Goal: Transaction & Acquisition: Download file/media

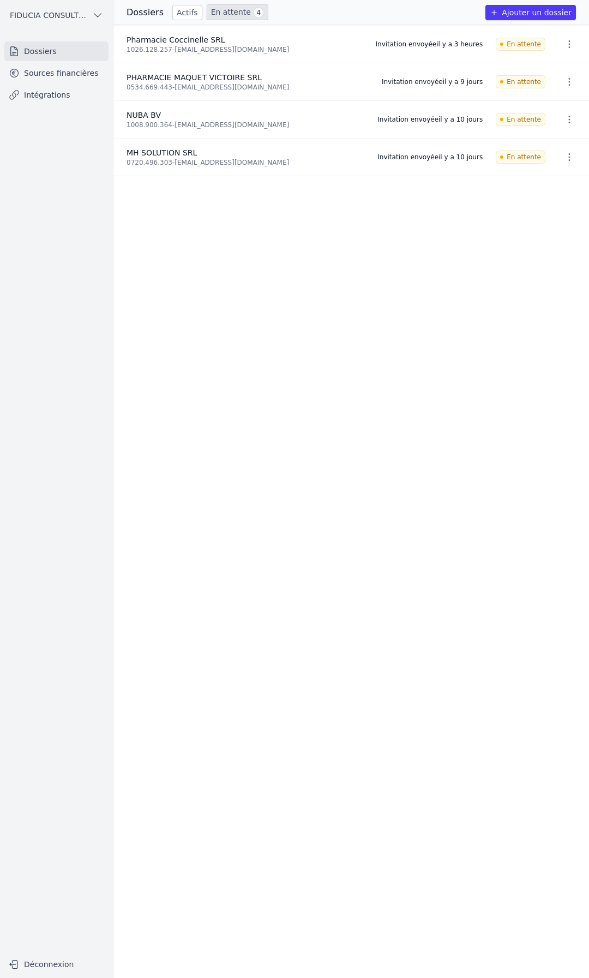
click at [179, 13] on link "Actifs" at bounding box center [187, 12] width 30 height 15
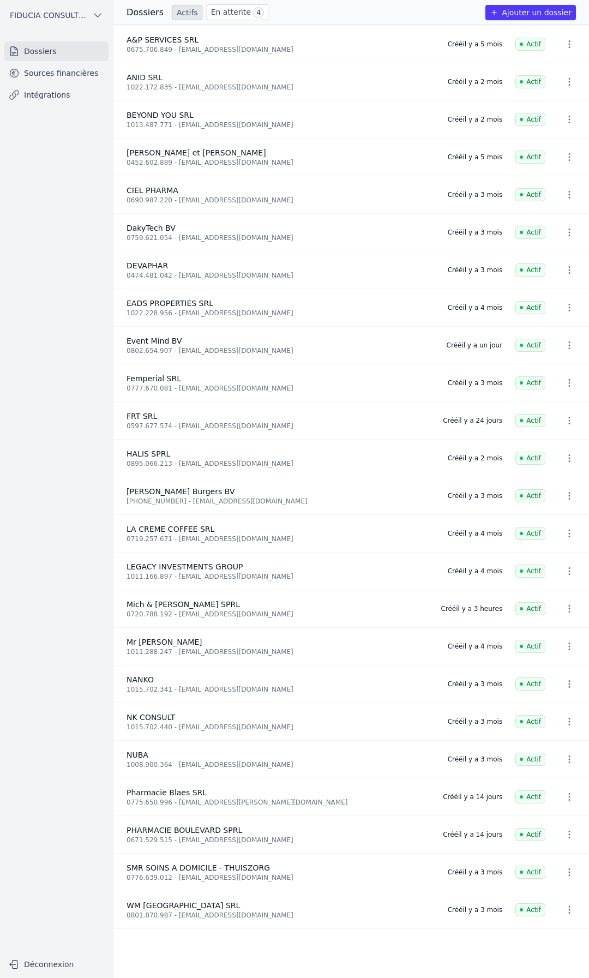
click at [58, 77] on link "Sources financières" at bounding box center [56, 73] width 104 height 20
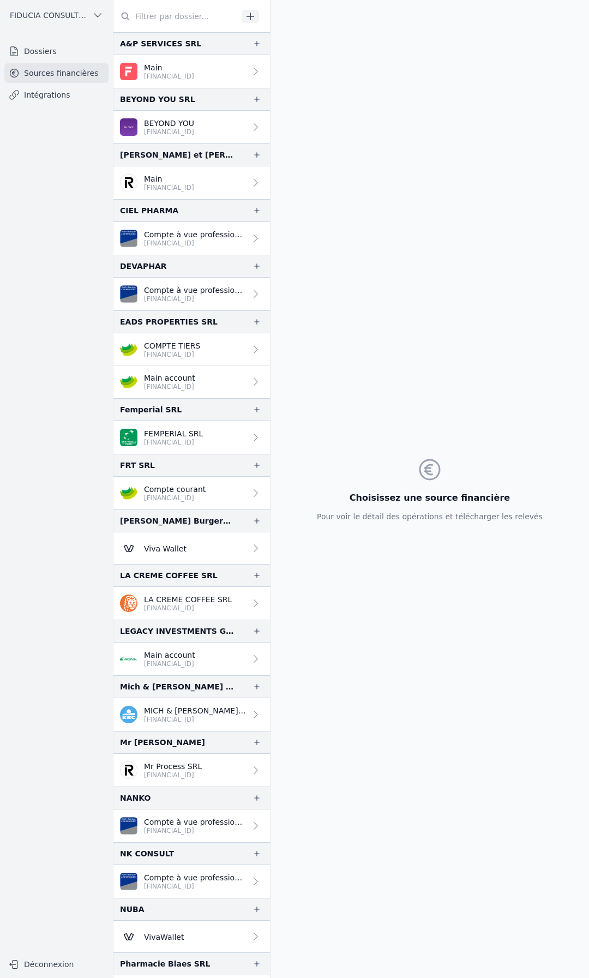
click at [66, 52] on link "Dossiers" at bounding box center [56, 51] width 104 height 20
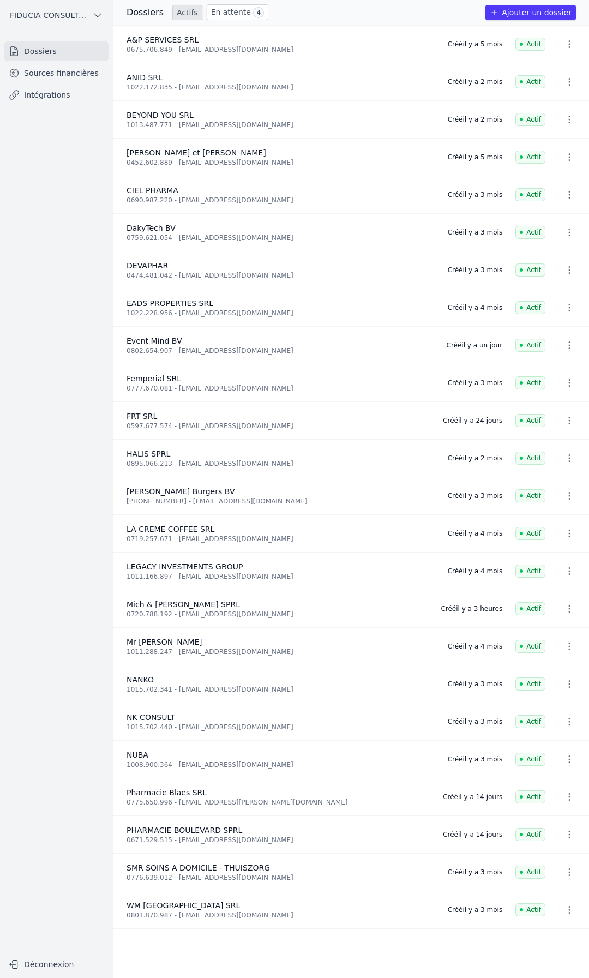
click at [58, 71] on link "Sources financières" at bounding box center [56, 73] width 104 height 20
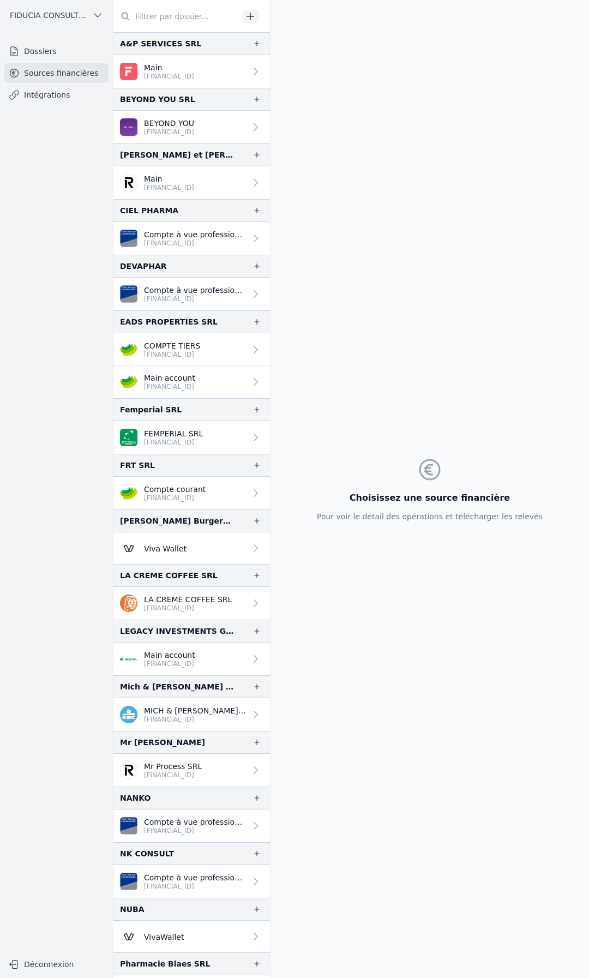
click at [164, 14] on input "text" at bounding box center [175, 17] width 124 height 20
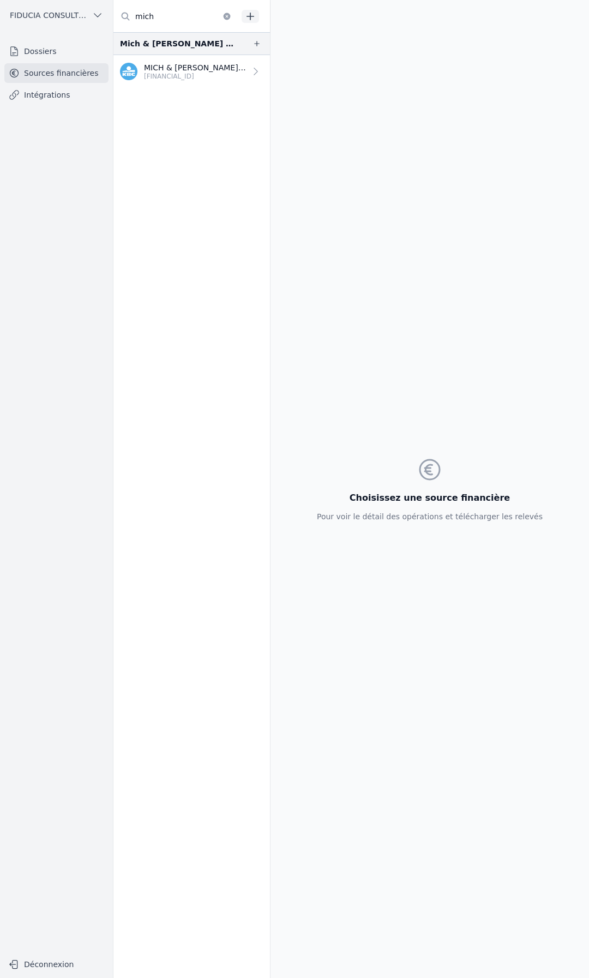
type input "mich"
click at [189, 75] on p "[FINANCIAL_ID]" at bounding box center [195, 76] width 102 height 9
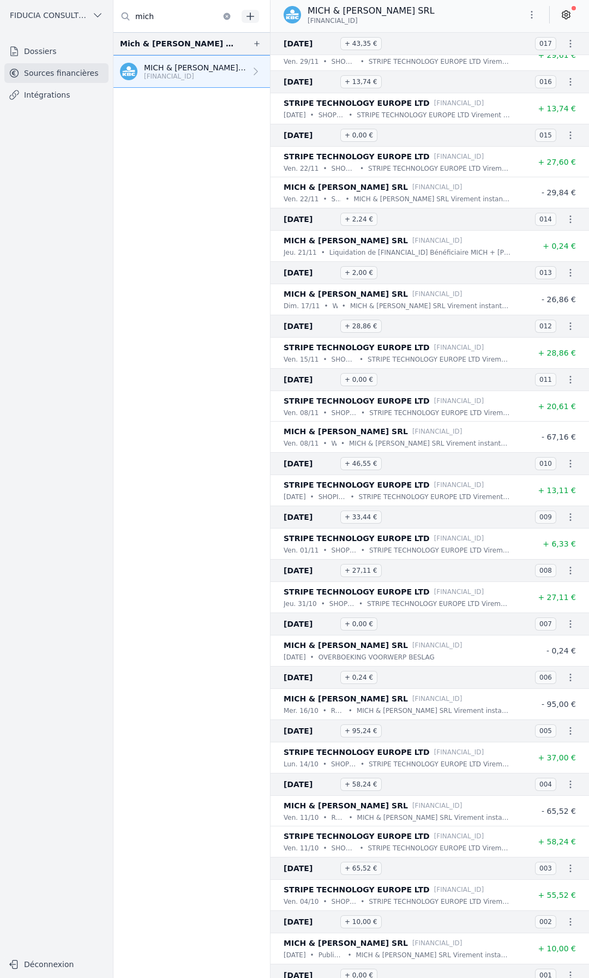
scroll to position [4338, 0]
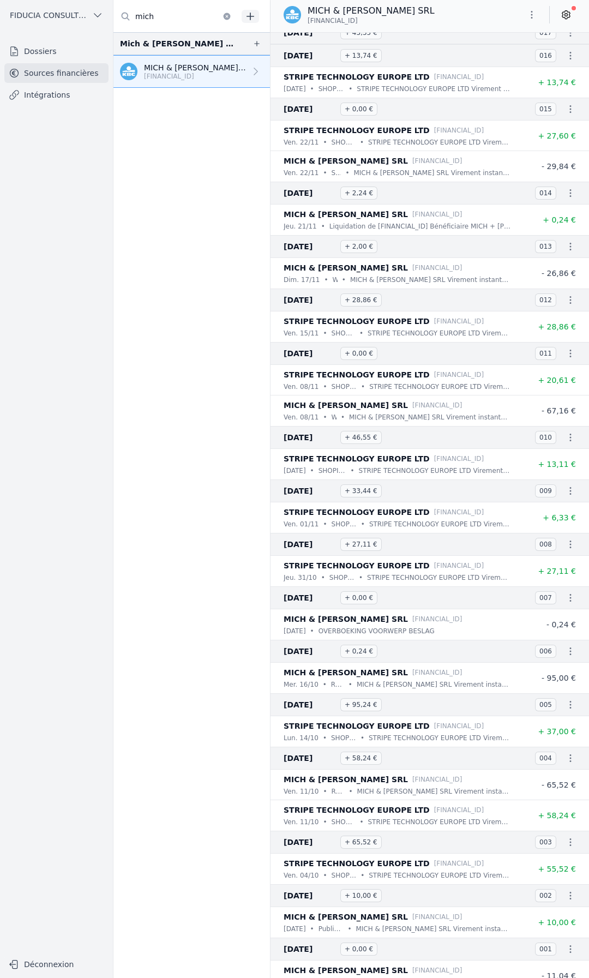
click at [569, 12] on icon at bounding box center [566, 15] width 8 height 8
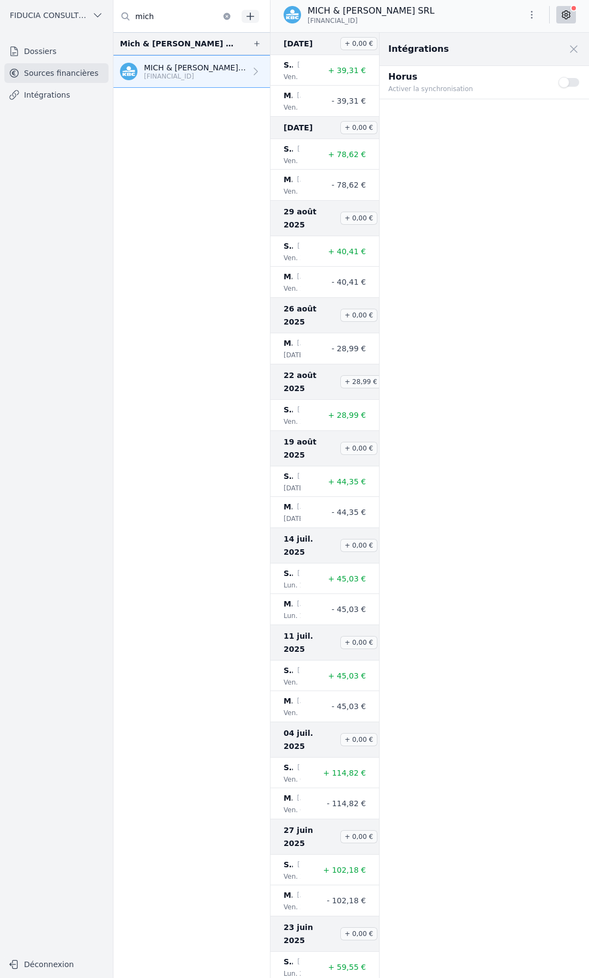
click at [573, 49] on span at bounding box center [574, 49] width 24 height 24
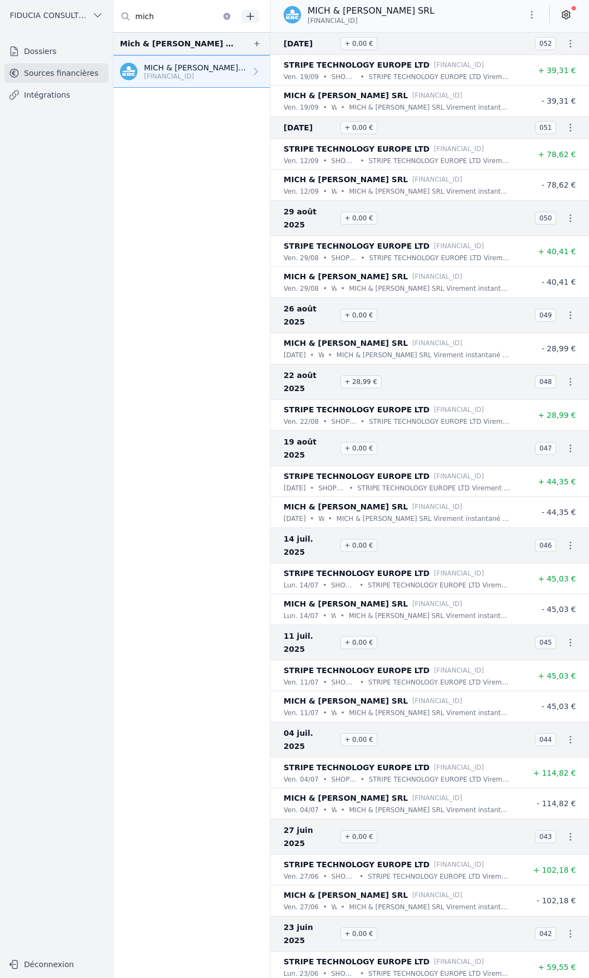
click at [536, 16] on icon "button" at bounding box center [531, 14] width 11 height 11
click at [519, 57] on button "Exporter" at bounding box center [505, 58] width 79 height 20
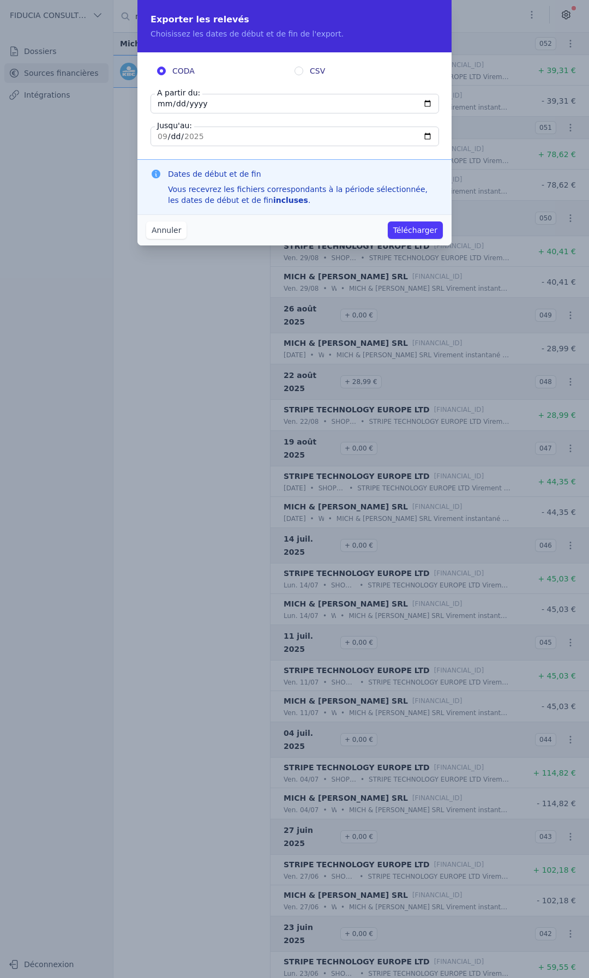
click at [162, 107] on input "[DATE]" at bounding box center [295, 104] width 288 height 20
type input "[DATE]"
click at [196, 131] on input "[DATE]" at bounding box center [295, 137] width 288 height 20
click at [161, 138] on input "[DATE]" at bounding box center [295, 137] width 288 height 20
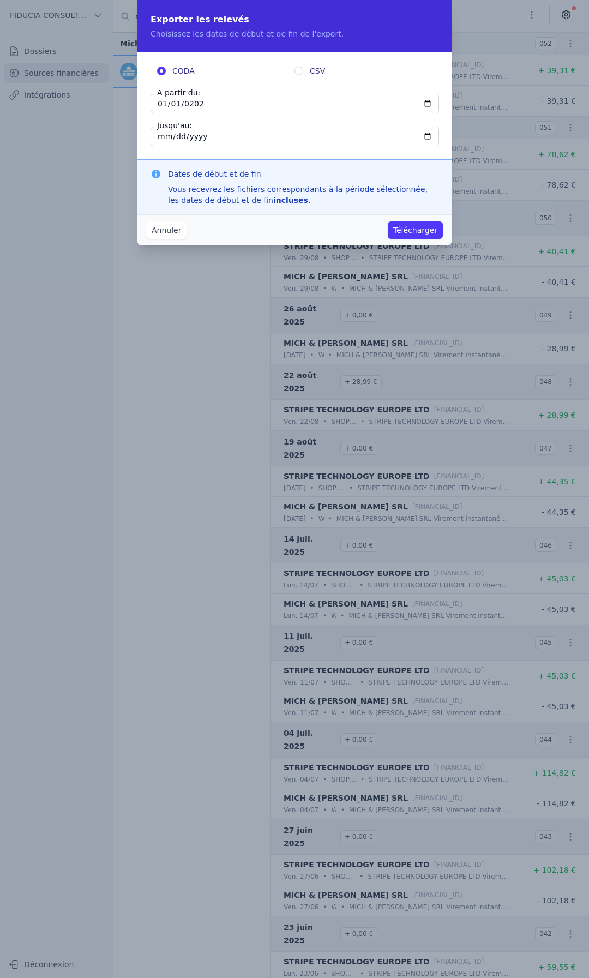
type input "[DATE]"
click at [140, 124] on div "CODA CSV A partir du: [DATE] Jusqu'au: [DATE]" at bounding box center [294, 105] width 314 height 107
click at [433, 232] on button "Télécharger" at bounding box center [415, 229] width 55 height 17
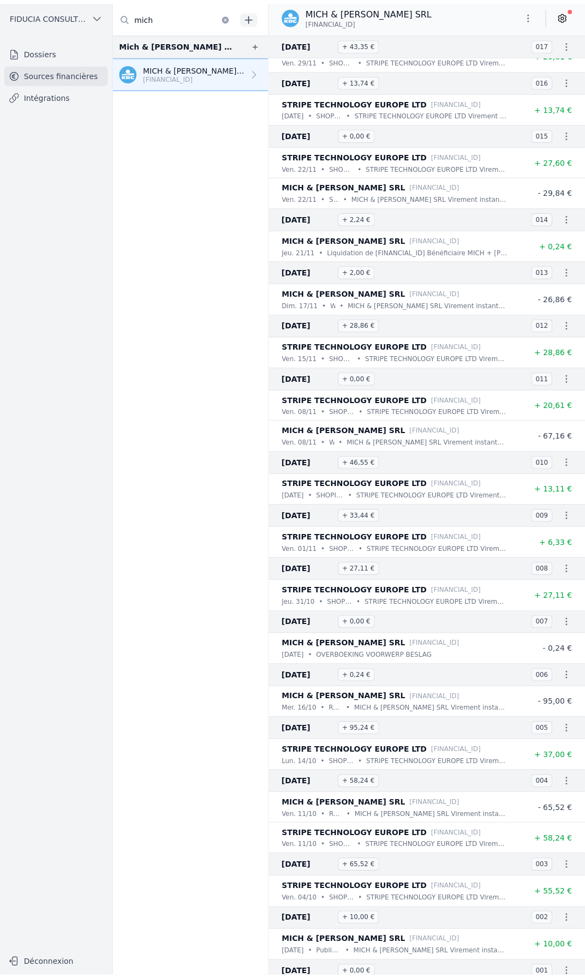
scroll to position [4338, 0]
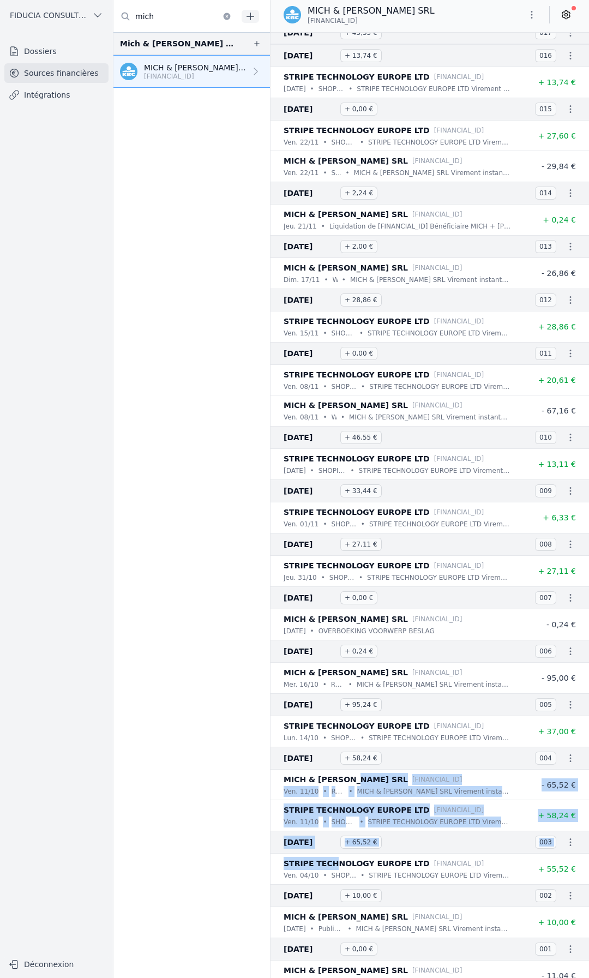
drag, startPoint x: 329, startPoint y: 842, endPoint x: 330, endPoint y: 945, distance: 103.1
click at [329, 921] on nav "And 58 items before 03 déc. 2024 + 0,00 € 018 MICH & [PERSON_NAME] SRL [FINANCI…" at bounding box center [429, 505] width 318 height 946
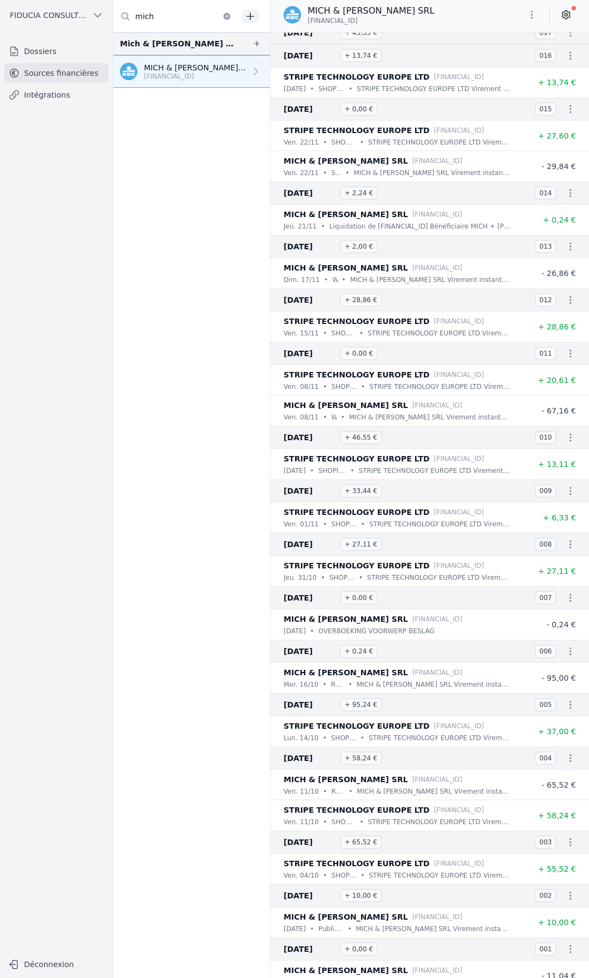
click at [292, 964] on p "MICH & [PERSON_NAME] SRL" at bounding box center [346, 970] width 124 height 13
click at [565, 943] on icon "button" at bounding box center [570, 948] width 11 height 11
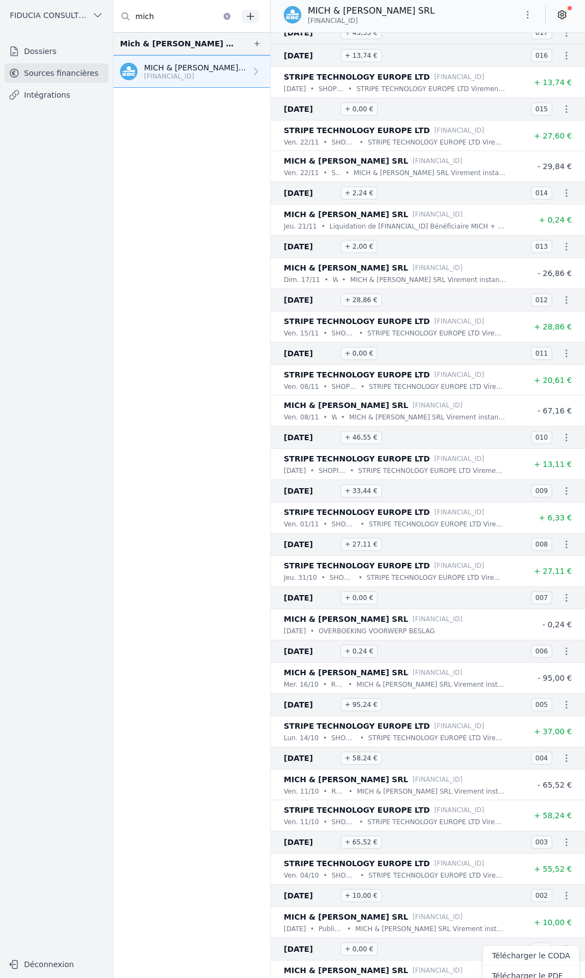
scroll to position [4, 0]
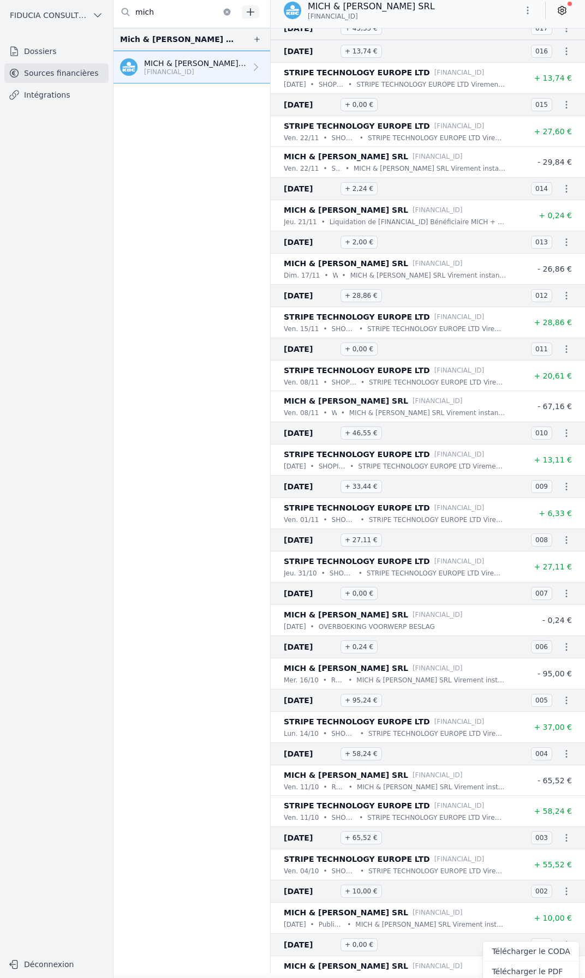
click at [542, 970] on link "Télécharger le PDF" at bounding box center [531, 971] width 96 height 20
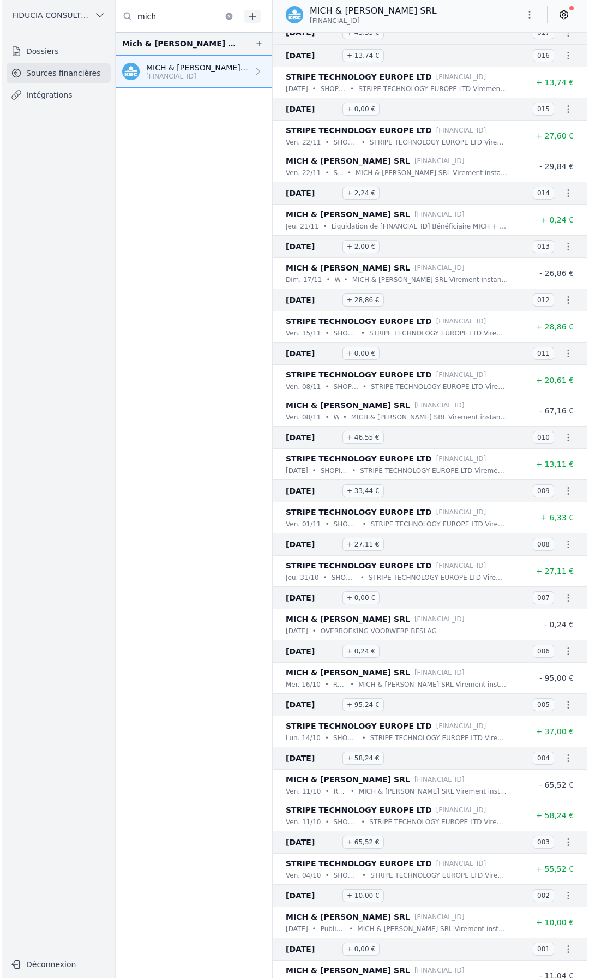
scroll to position [0, 0]
